Goal: Book appointment/travel/reservation

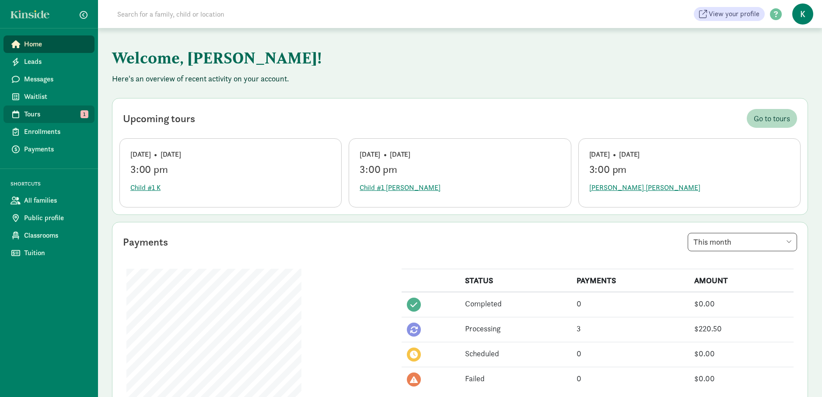
click at [53, 115] on span "Tours" at bounding box center [55, 114] width 63 height 11
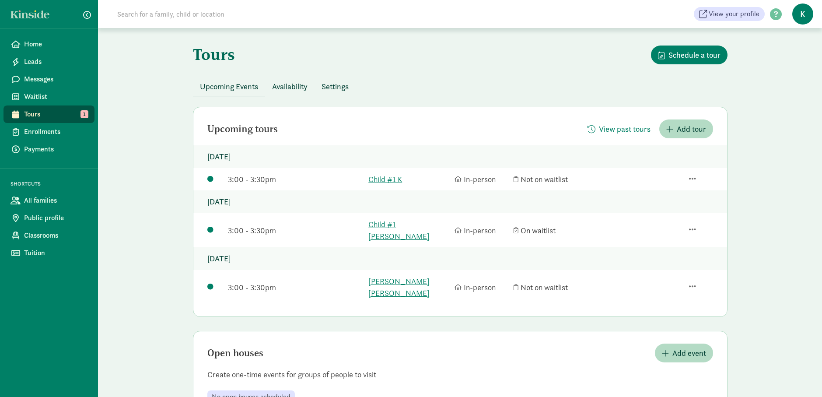
click at [293, 89] on span "Availability" at bounding box center [289, 87] width 35 height 12
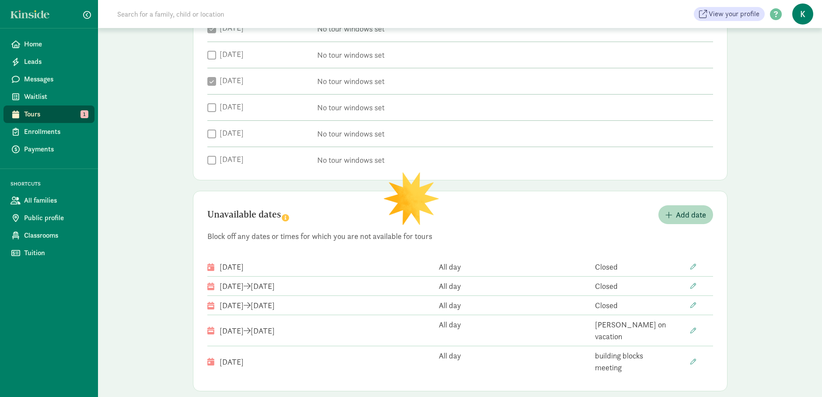
checkbox input "true"
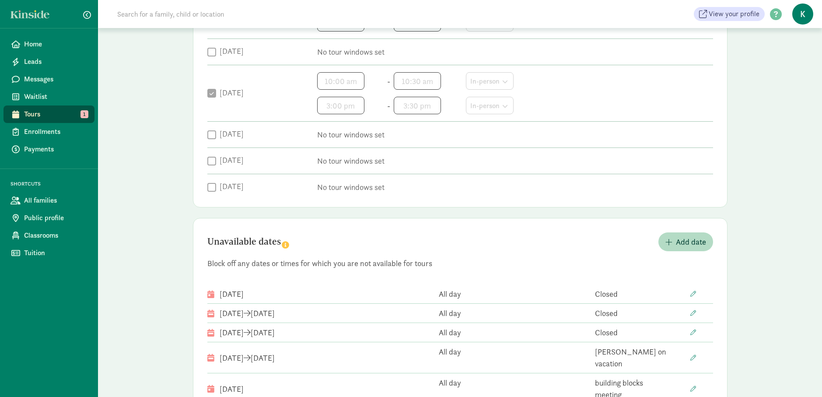
scroll to position [267, 0]
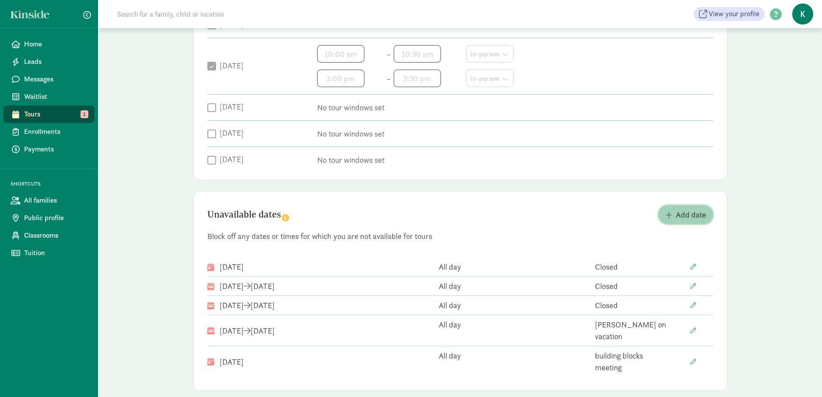
click at [682, 212] on span "Add date" at bounding box center [691, 215] width 30 height 12
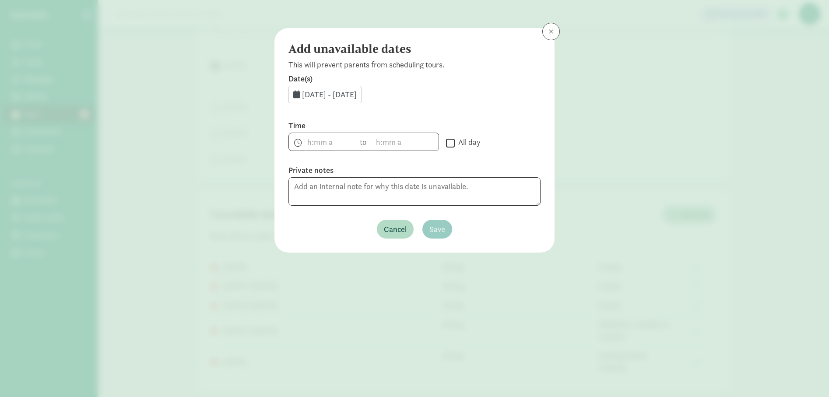
click at [361, 101] on div "Sep 12, 2025 - Sep 30, 2025" at bounding box center [324, 95] width 73 height 18
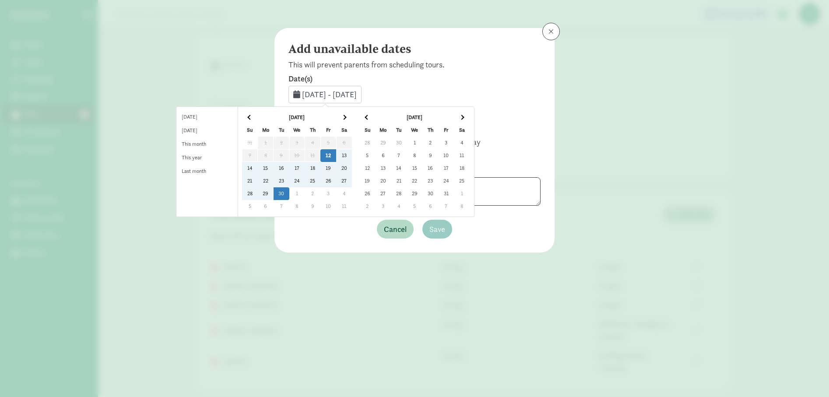
click at [320, 170] on td "18" at bounding box center [313, 168] width 16 height 13
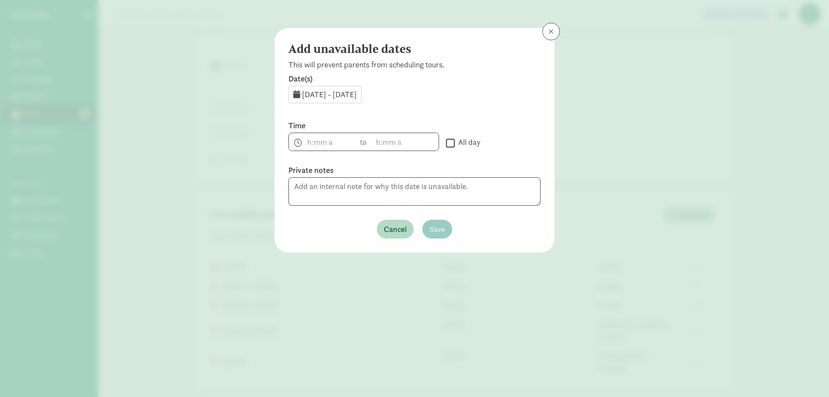
click at [453, 141] on input "All day" at bounding box center [450, 143] width 9 height 12
checkbox input "true"
click at [437, 230] on span "Save" at bounding box center [437, 229] width 16 height 12
